Goal: Transaction & Acquisition: Purchase product/service

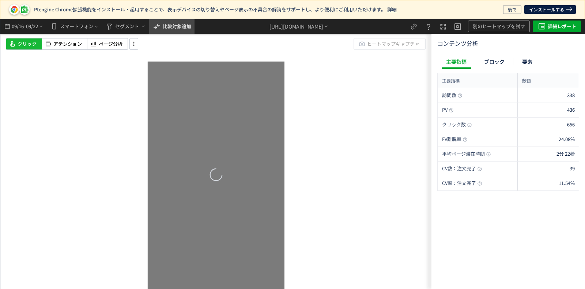
click at [169, 24] on span "比較対象追加" at bounding box center [177, 26] width 29 height 7
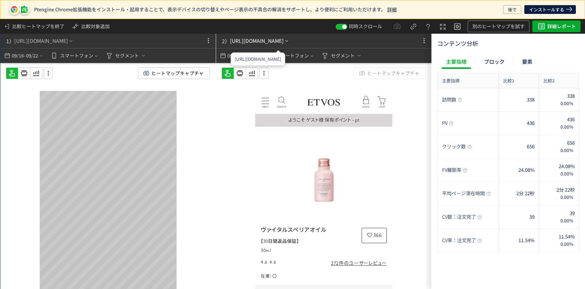
click at [284, 41] on div "[URL][DOMAIN_NAME]" at bounding box center [257, 41] width 54 height 8
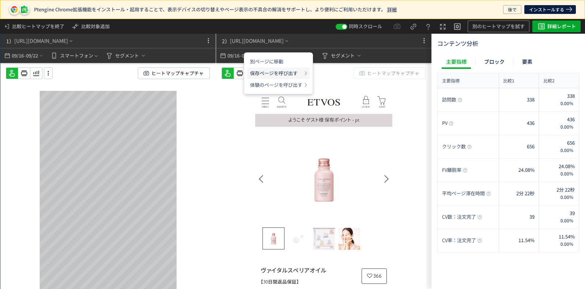
click at [293, 70] on p "保存ページを呼び出す" at bounding box center [276, 73] width 52 height 12
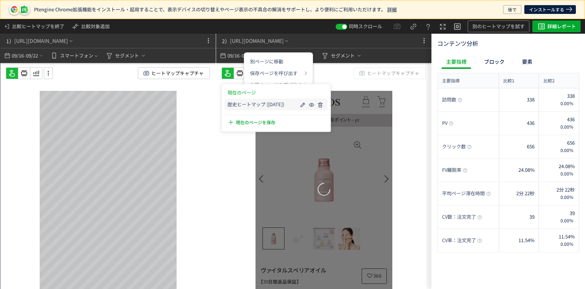
click at [290, 100] on div "歴史ヒートマップ ([DATE])" at bounding box center [276, 104] width 103 height 12
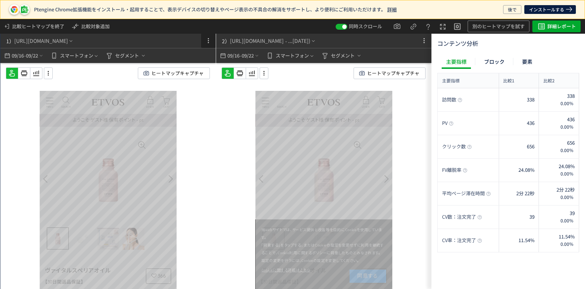
click at [208, 37] on icon at bounding box center [208, 40] width 9 height 9
drag, startPoint x: 209, startPoint y: 63, endPoint x: 309, endPoint y: 104, distance: 108.3
click at [209, 63] on p "右へ移動" at bounding box center [199, 61] width 20 height 13
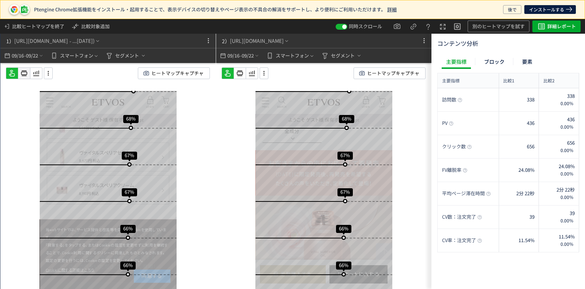
click at [26, 72] on use at bounding box center [24, 73] width 6 height 5
